Goal: Transaction & Acquisition: Purchase product/service

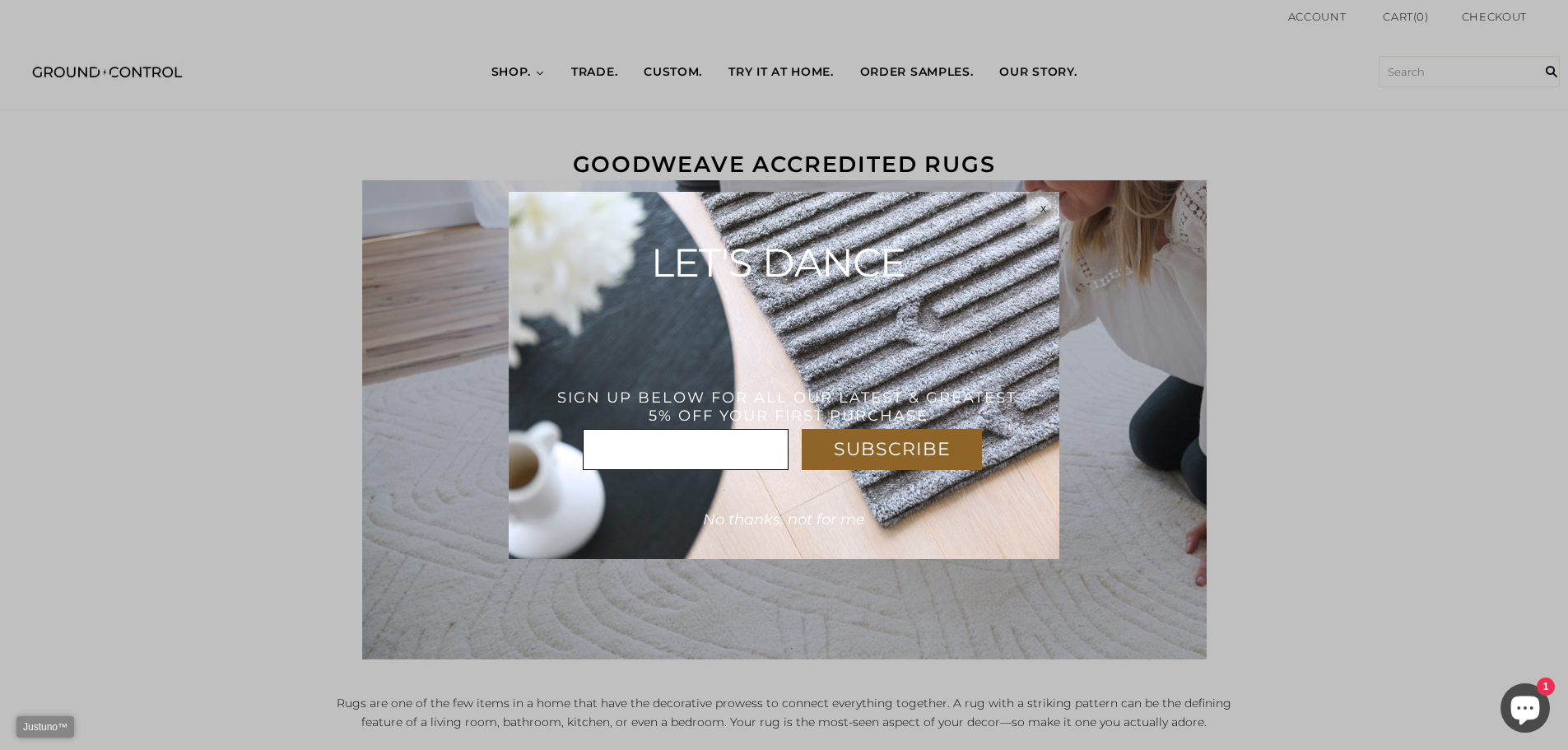
click at [1039, 211] on div "x" at bounding box center [1043, 208] width 33 height 13
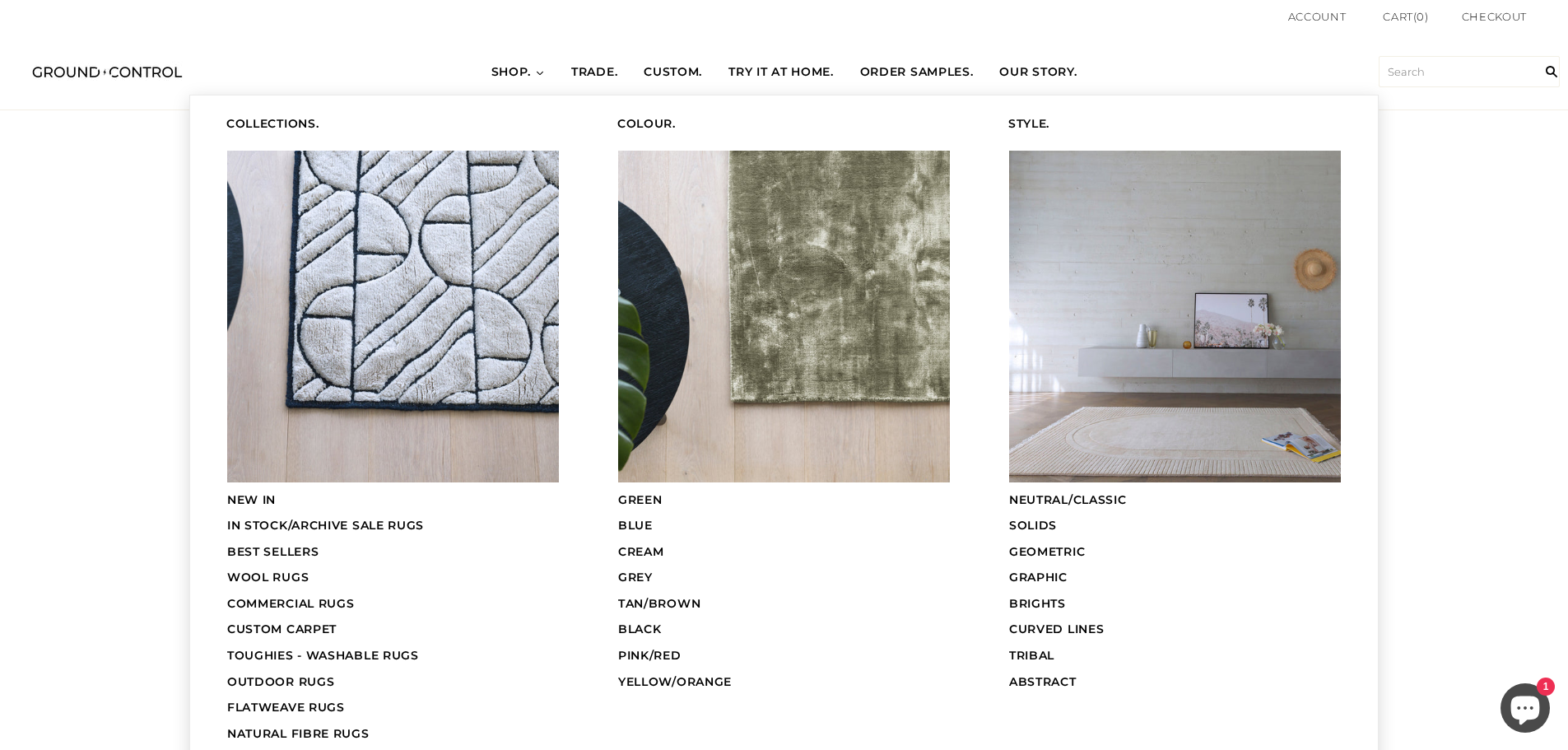
click at [502, 74] on span "SHOP." at bounding box center [512, 72] width 41 height 16
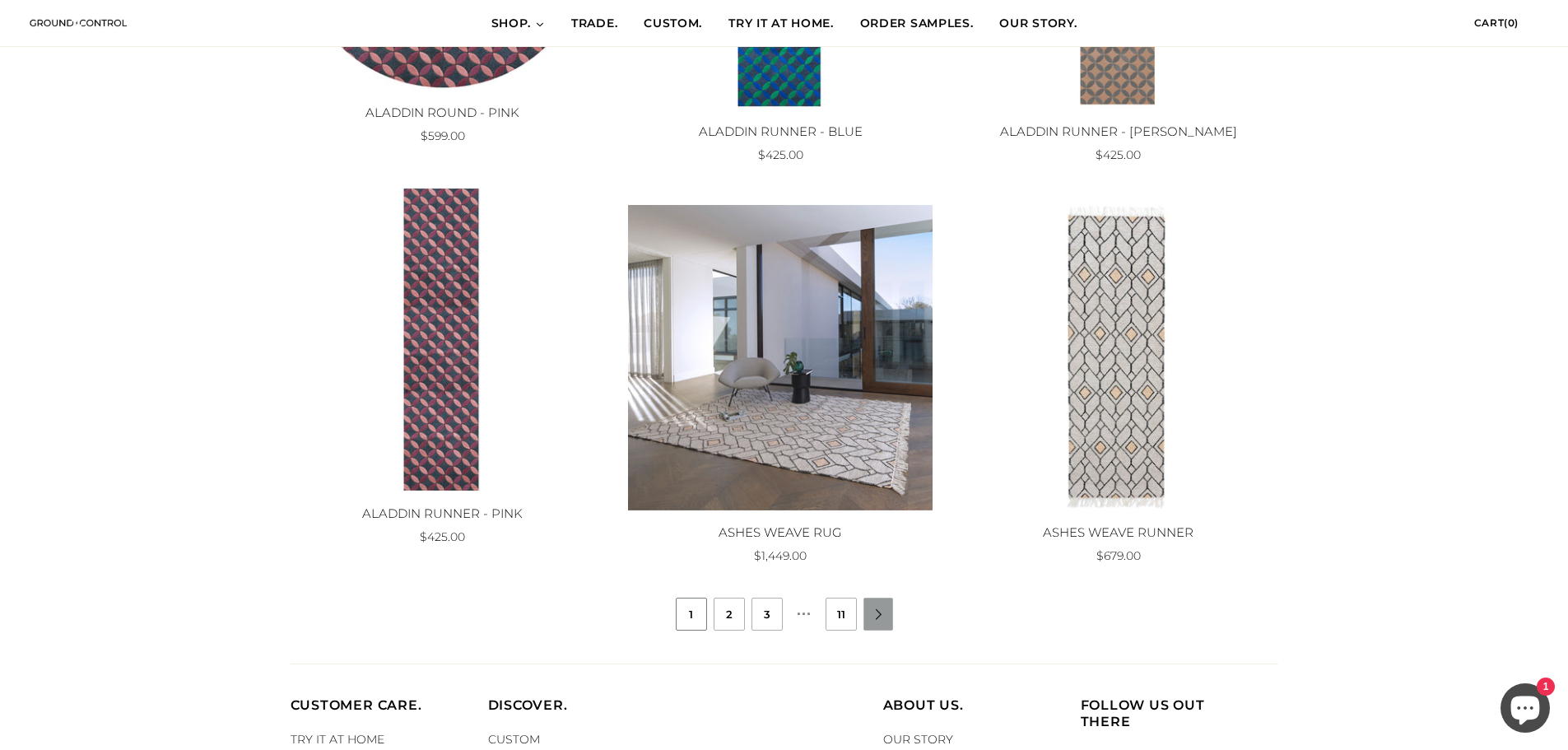
scroll to position [1550, 0]
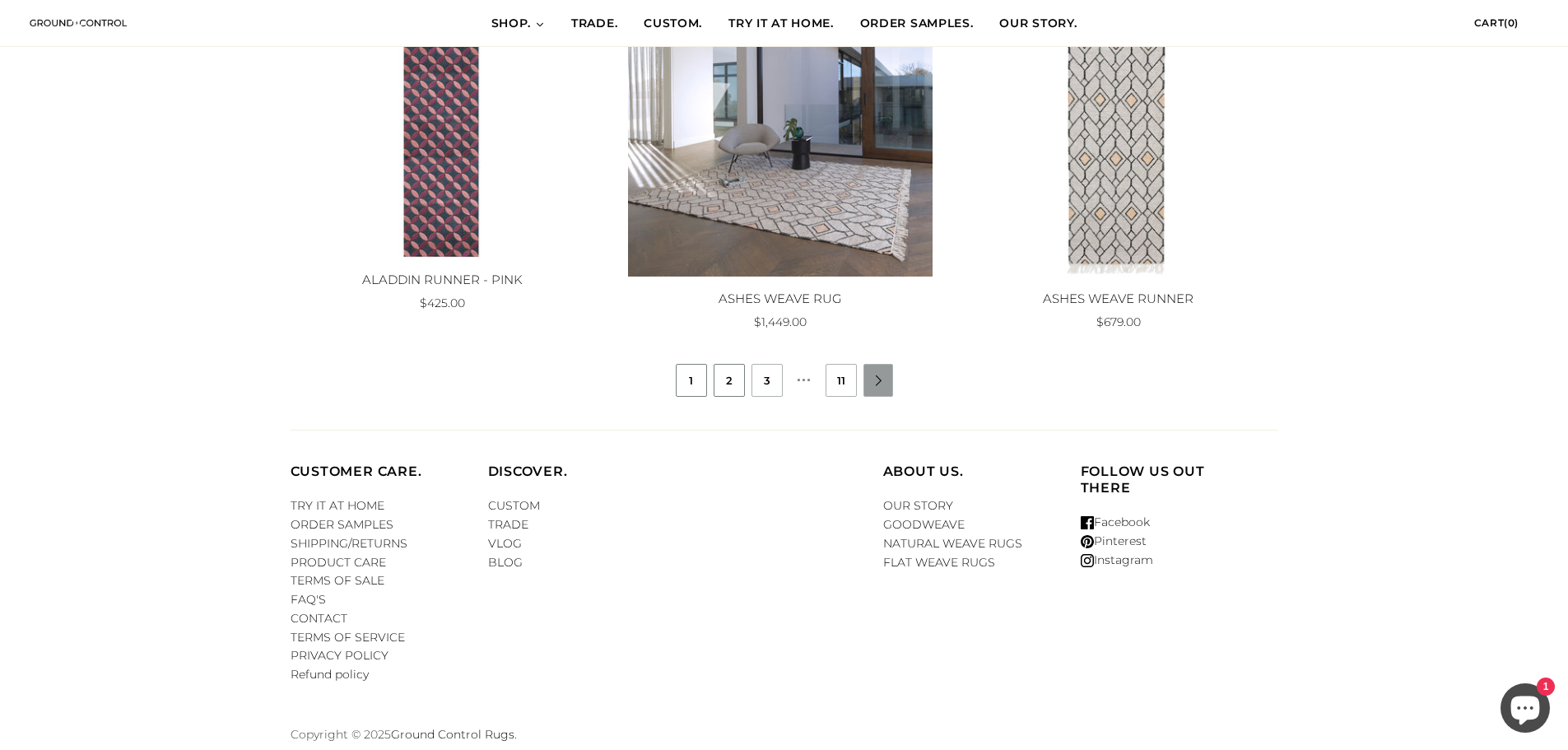
click at [723, 384] on link "2" at bounding box center [729, 380] width 29 height 31
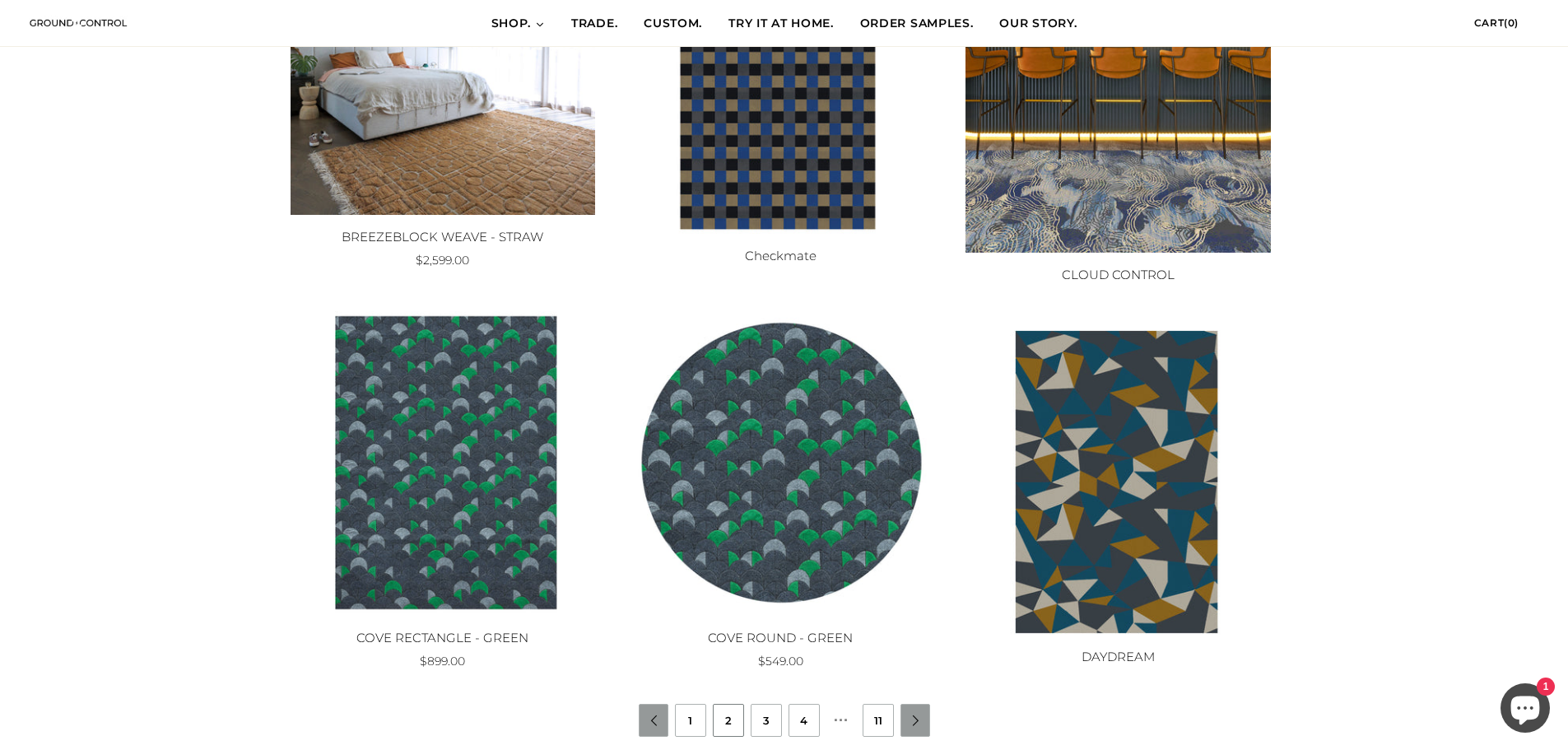
scroll to position [1235, 0]
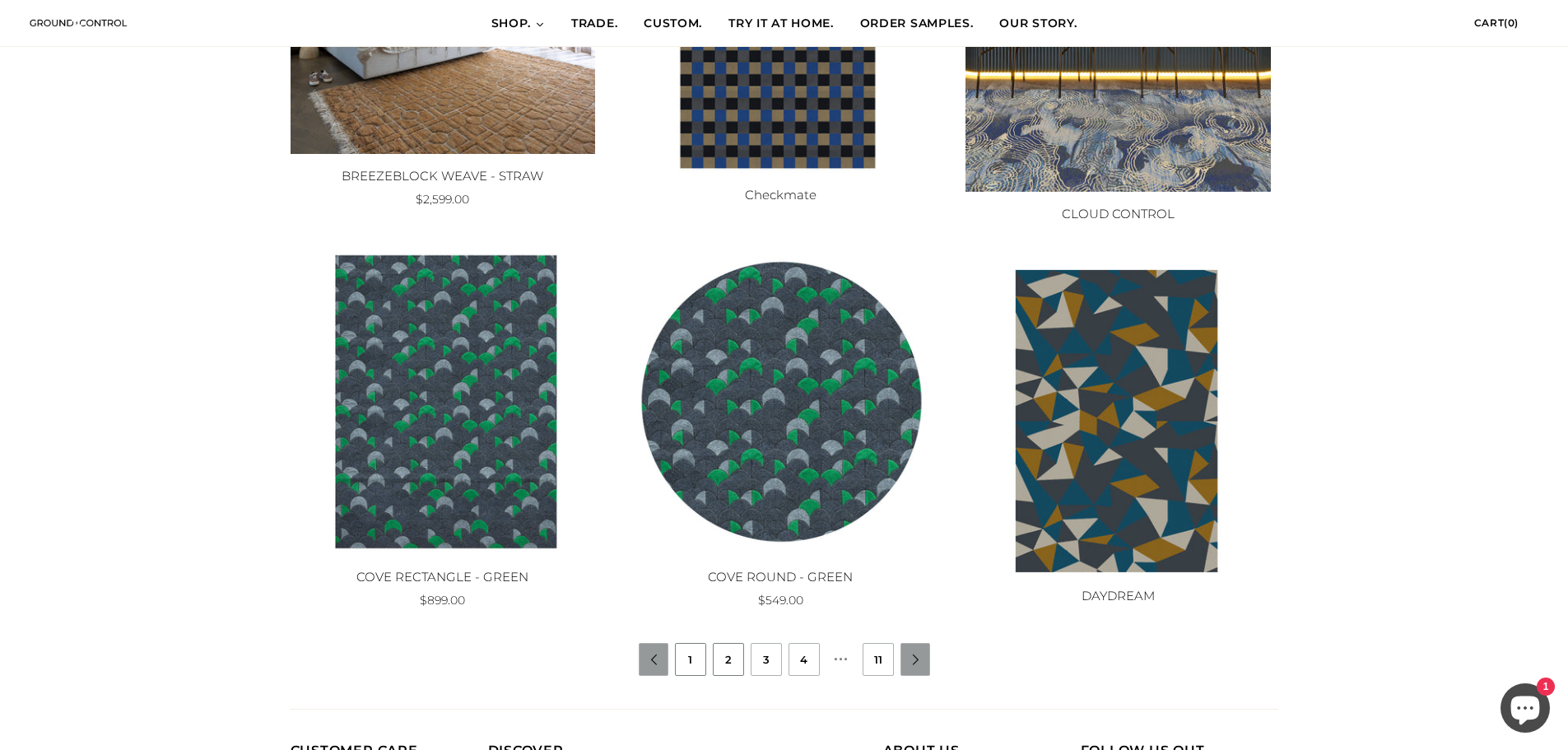
click at [694, 660] on link "1" at bounding box center [690, 659] width 29 height 31
